Goal: Find specific page/section: Locate a particular part of the current website

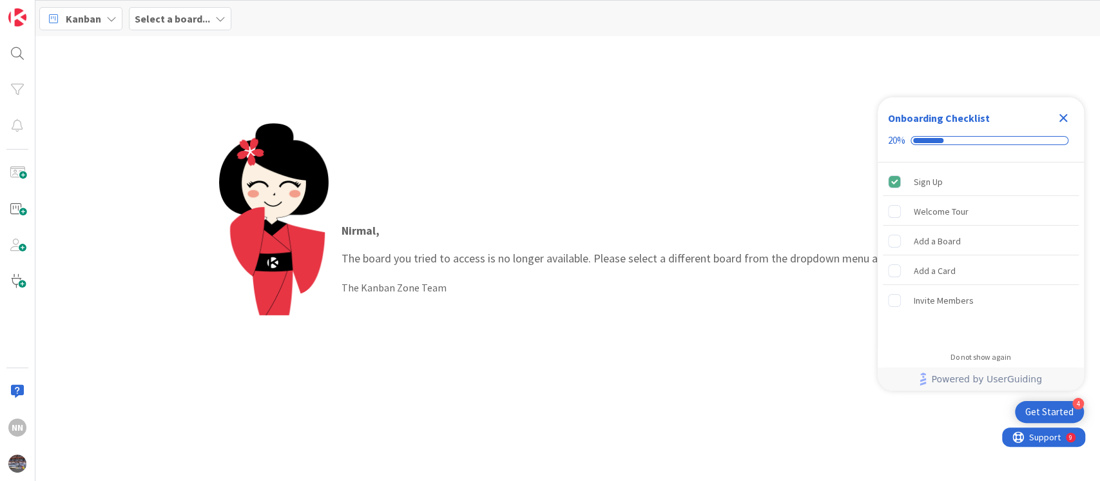
click at [1067, 116] on icon "Close Checklist" at bounding box center [1062, 117] width 15 height 15
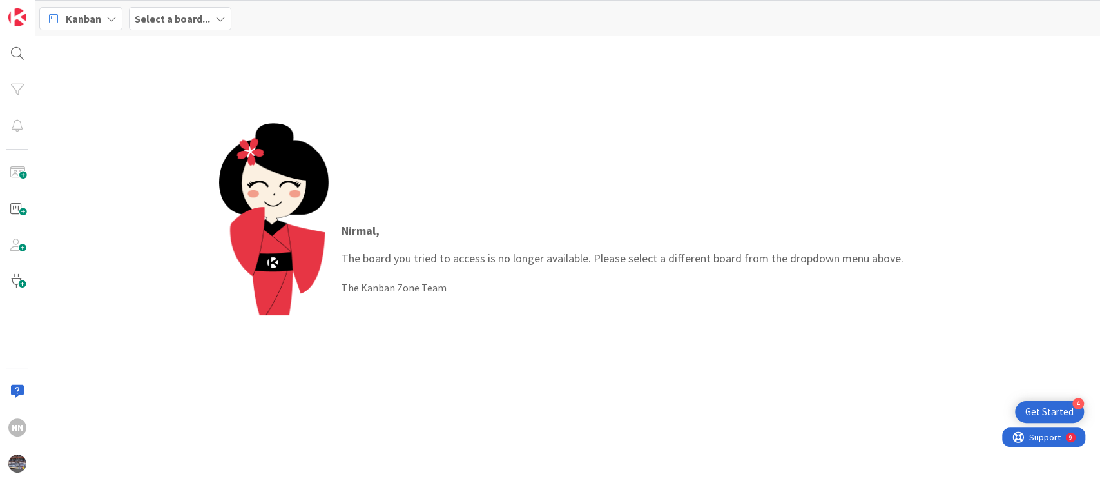
click at [178, 24] on b "Select a board..." at bounding box center [172, 18] width 75 height 13
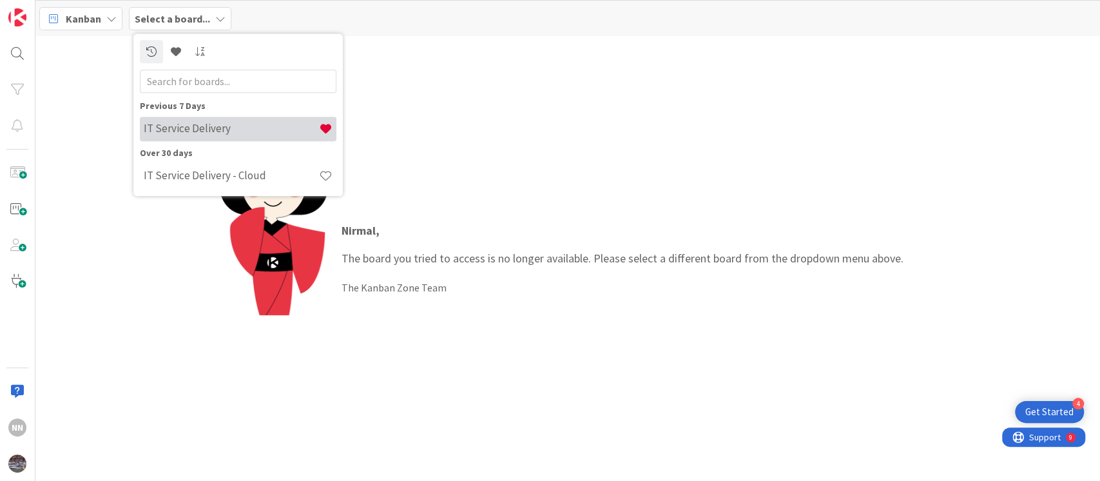
click at [237, 137] on div "IT Service Delivery" at bounding box center [238, 129] width 197 height 24
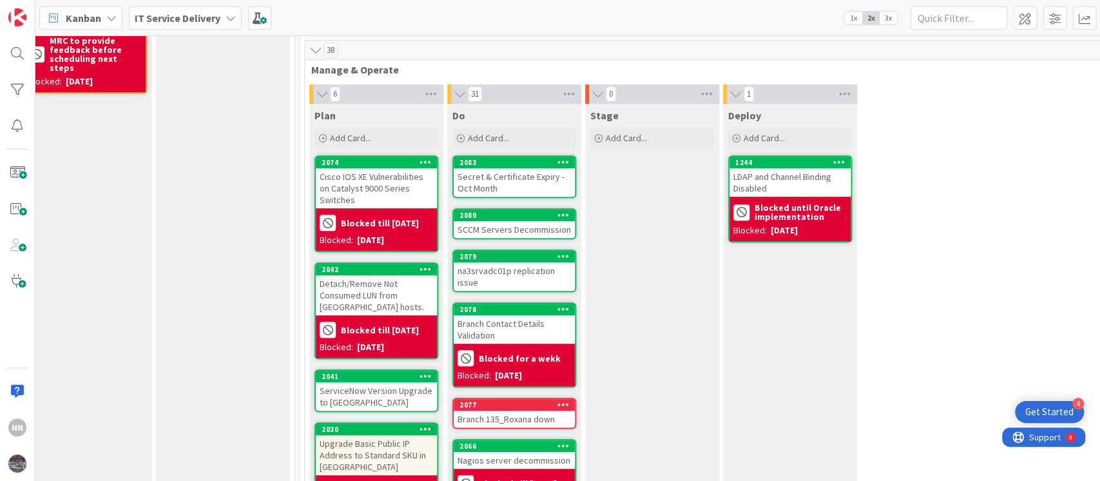
scroll to position [299, 441]
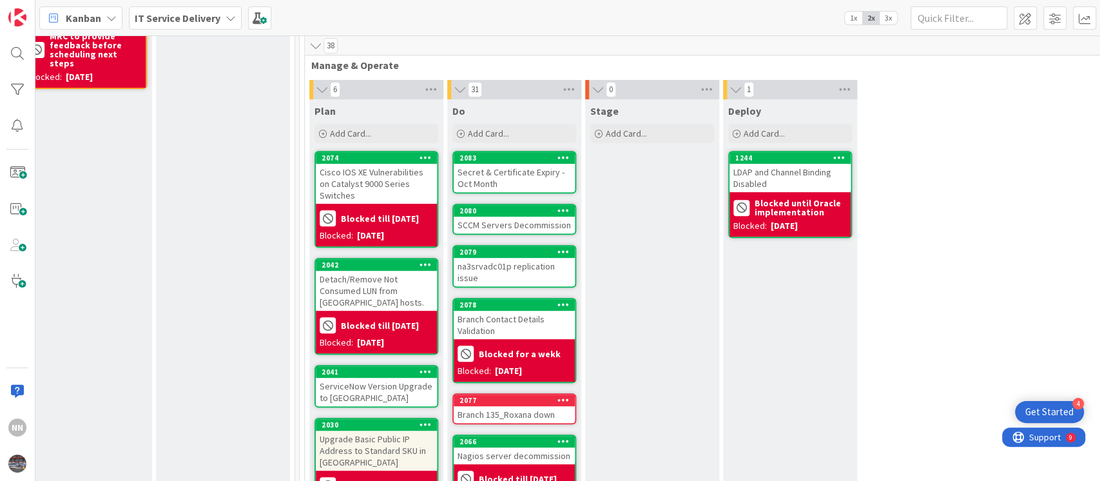
click at [500, 327] on div "Branch Contact Details Validation" at bounding box center [514, 325] width 121 height 28
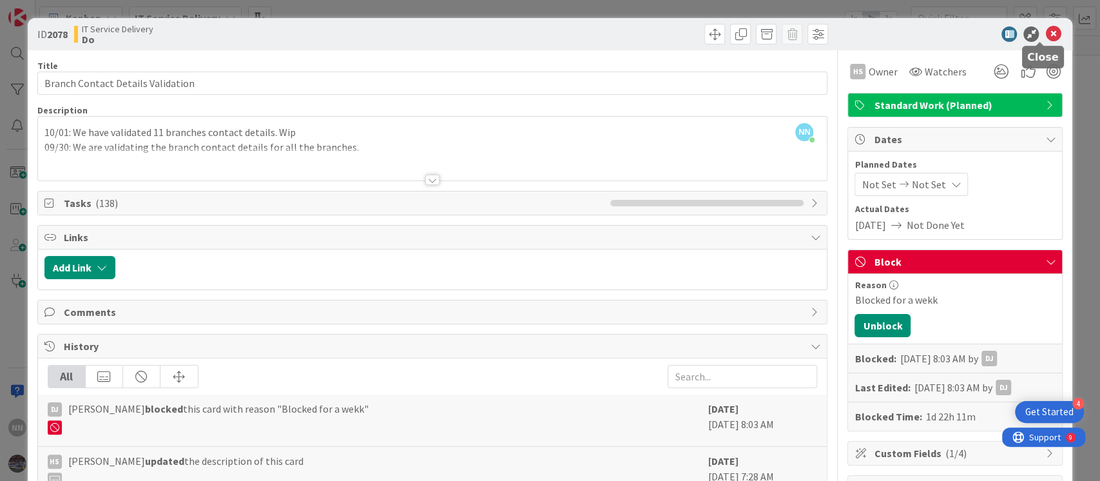
click at [1045, 36] on icon at bounding box center [1052, 33] width 15 height 15
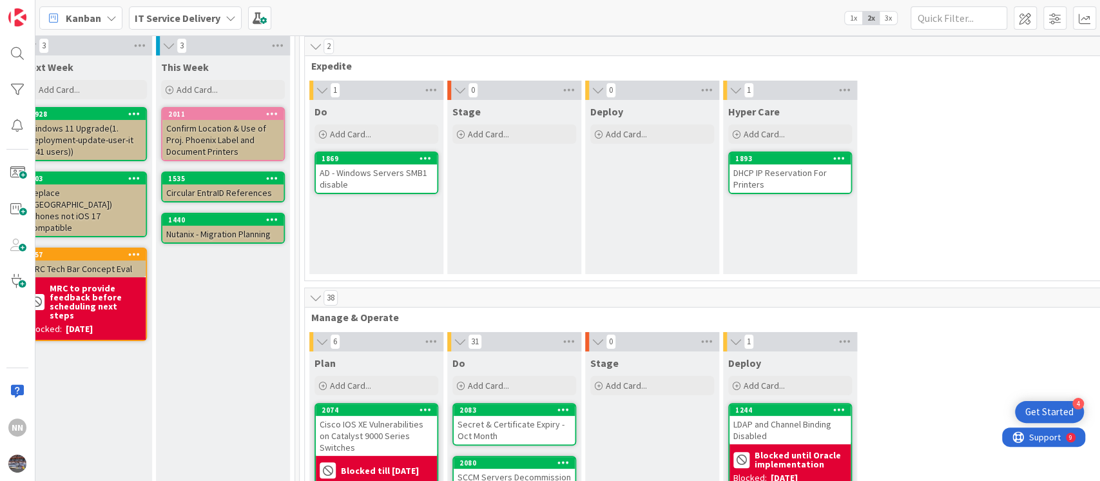
scroll to position [0, 441]
